Goal: Find specific page/section: Find specific page/section

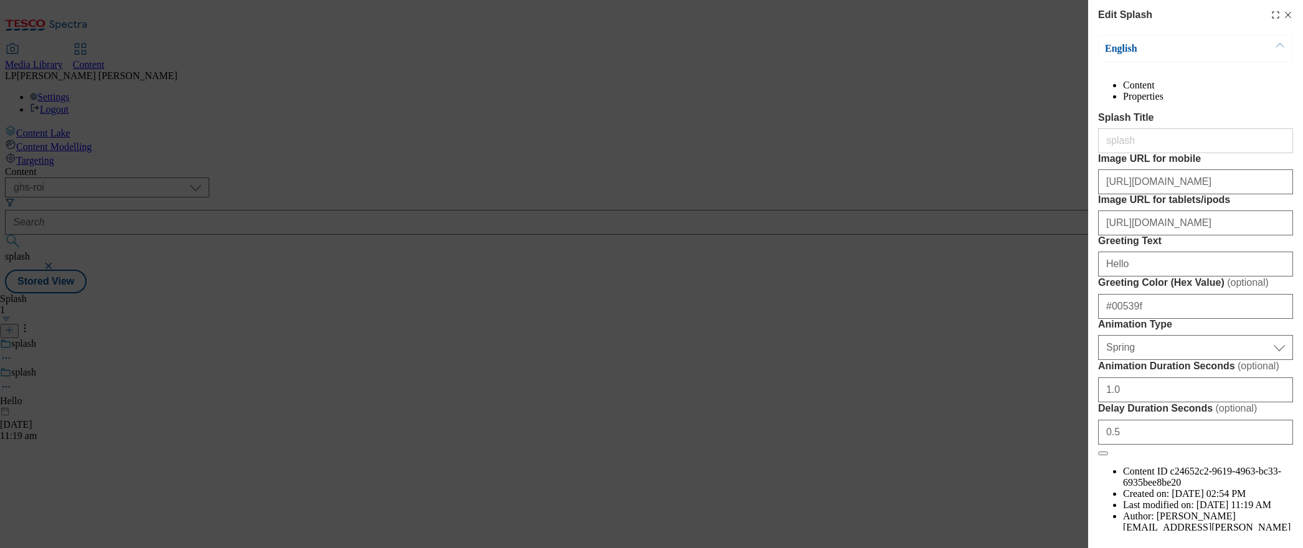
select select "ghs-roi"
select select "Spring"
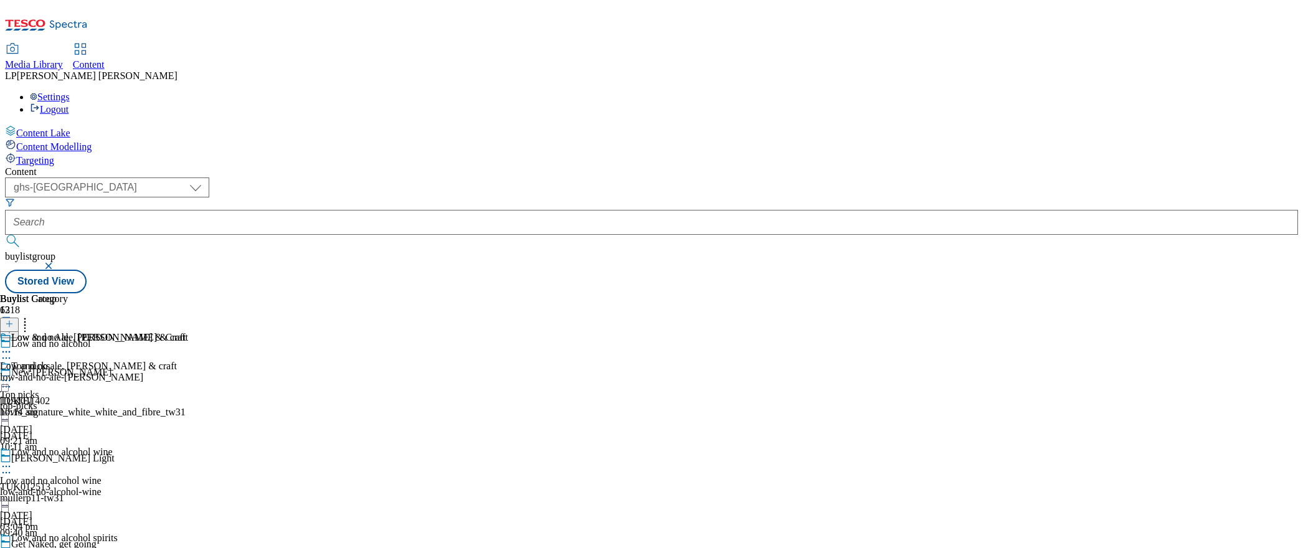
select select "ghs-[GEOGRAPHIC_DATA]"
